Goal: Navigation & Orientation: Go to known website

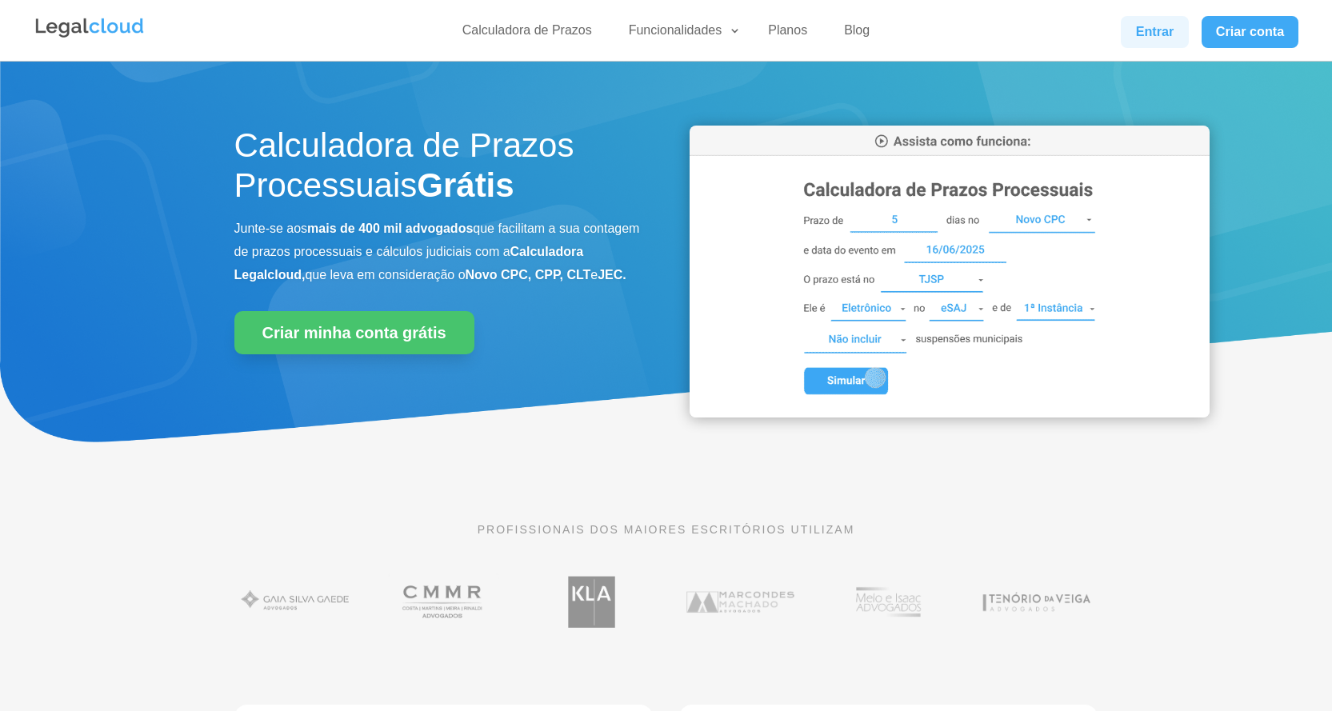
click at [1151, 37] on link "Entrar" at bounding box center [1154, 32] width 67 height 32
click at [1138, 38] on link "Entrar" at bounding box center [1154, 32] width 67 height 32
